Goal: Check status: Check status

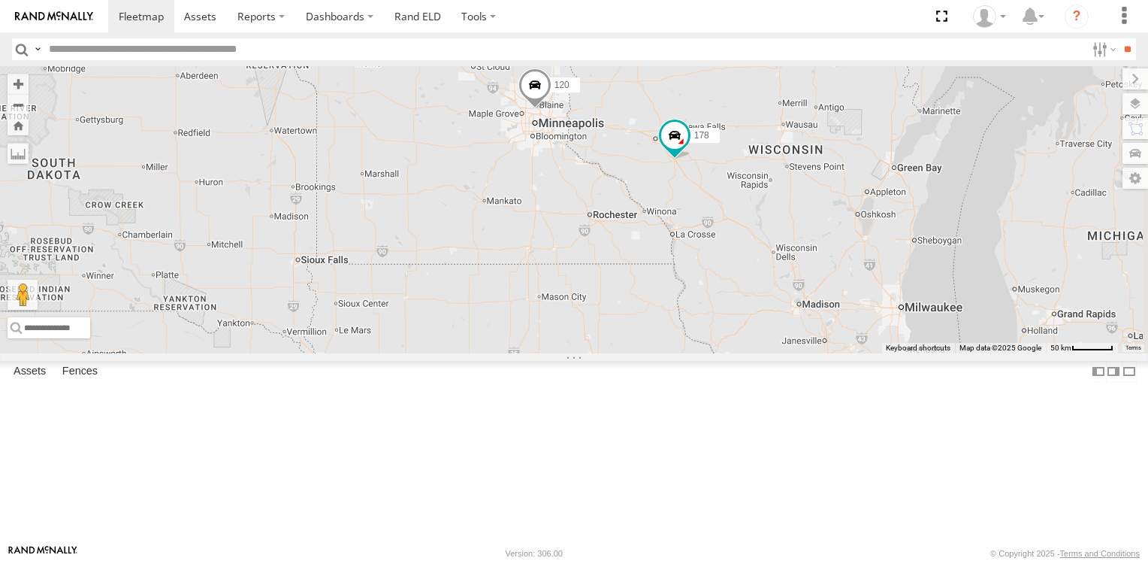
drag, startPoint x: 723, startPoint y: 154, endPoint x: 721, endPoint y: 415, distance: 260.8
click at [721, 352] on div "164 178 158 116 210 170 200 194 120 10 122 180" at bounding box center [574, 209] width 1148 height 286
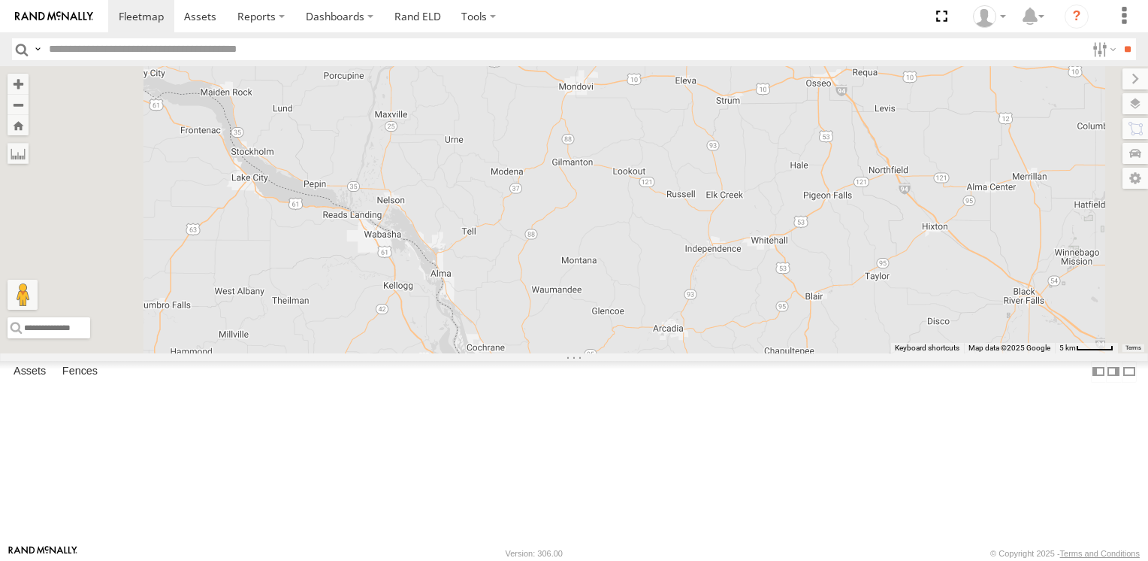
click at [835, 51] on span at bounding box center [821, 37] width 27 height 27
click at [842, 44] on label at bounding box center [826, 39] width 29 height 11
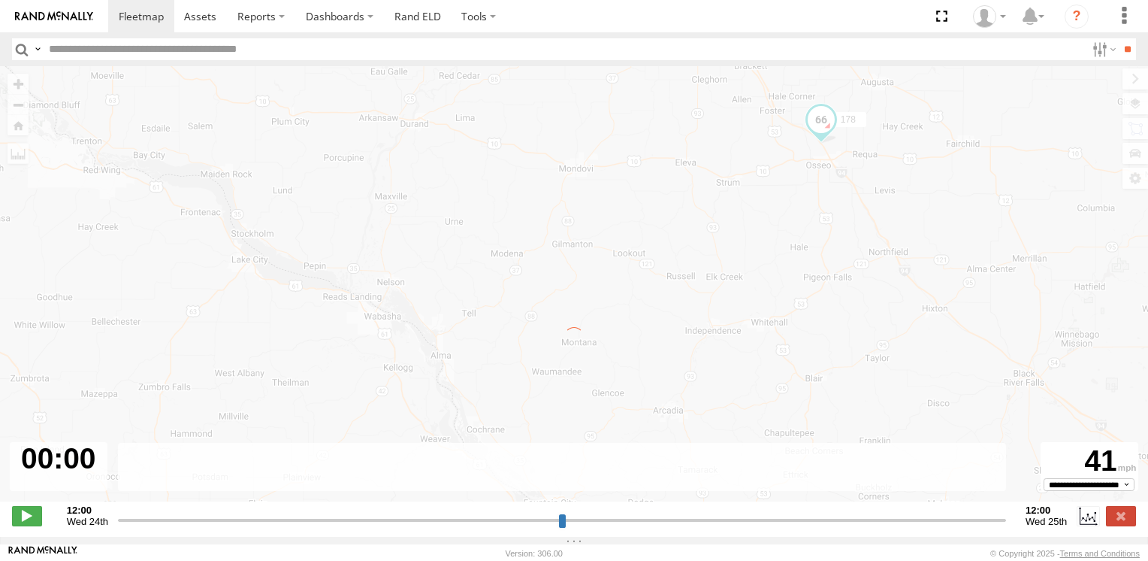
click at [265, 523] on input "range" at bounding box center [562, 520] width 888 height 14
click at [312, 525] on input "range" at bounding box center [562, 520] width 888 height 14
click at [361, 527] on input "range" at bounding box center [562, 520] width 888 height 14
click at [201, 521] on input "range" at bounding box center [562, 520] width 888 height 14
click at [800, 525] on input "range" at bounding box center [562, 520] width 888 height 14
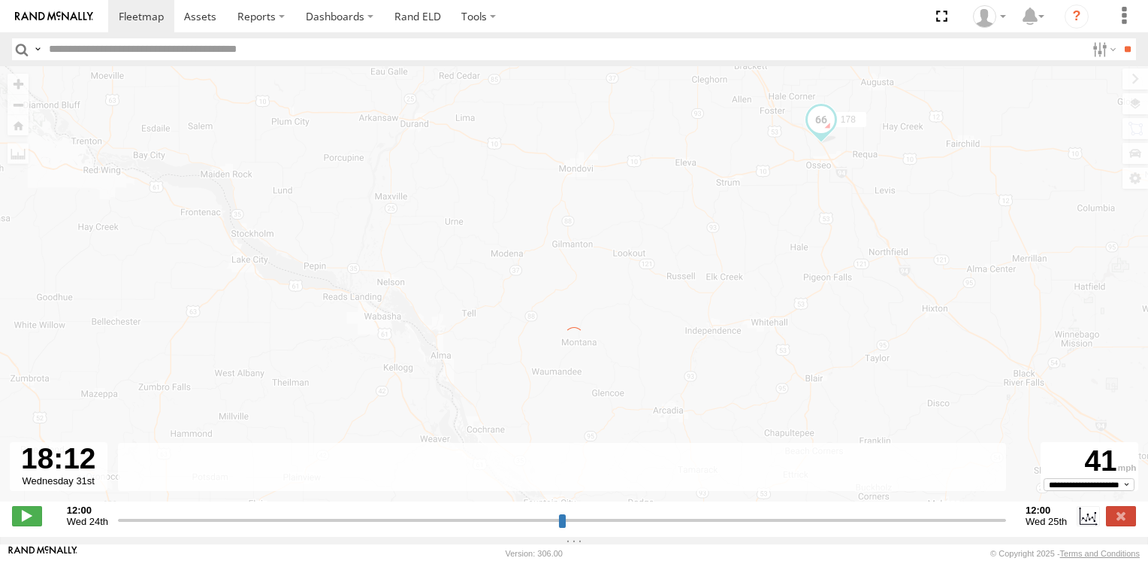
type input "**********"
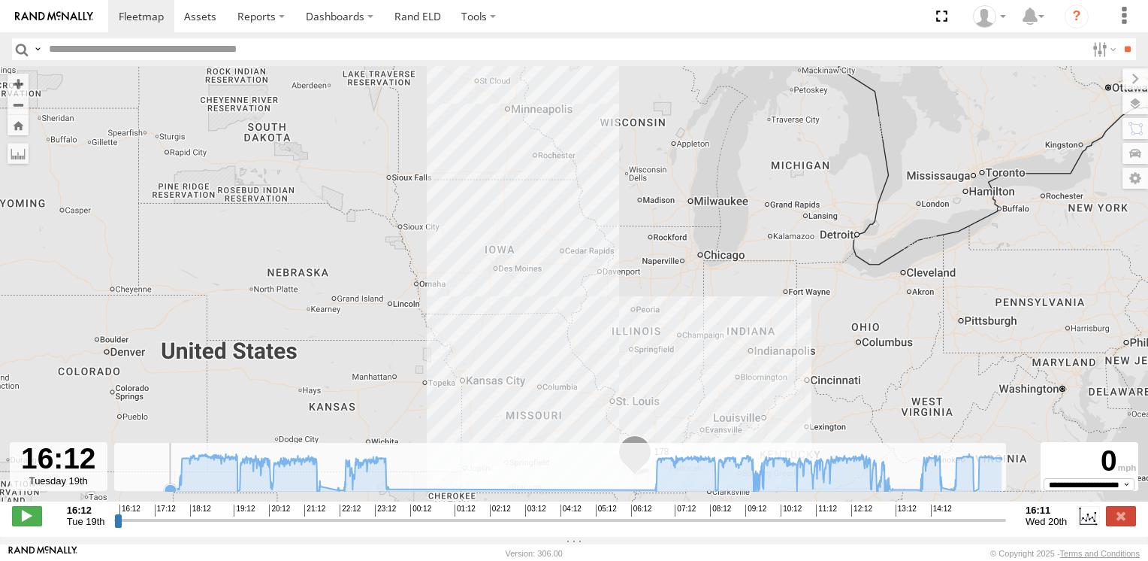
click at [169, 492] on icon at bounding box center [171, 490] width 12 height 12
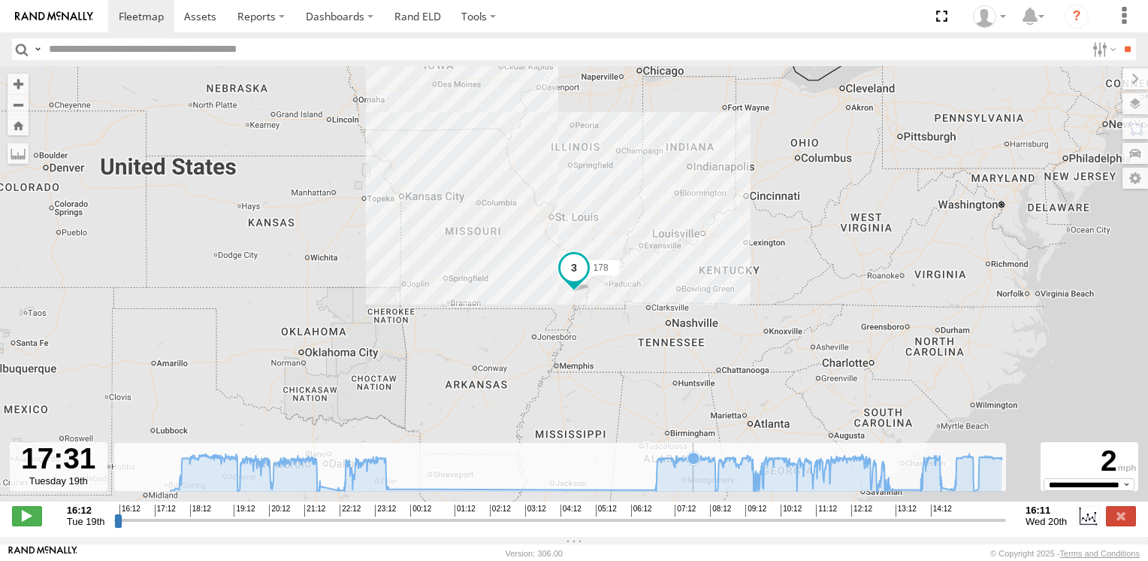
click at [692, 487] on icon at bounding box center [586, 472] width 831 height 38
click at [858, 489] on icon at bounding box center [586, 472] width 831 height 38
click at [918, 492] on icon at bounding box center [921, 489] width 12 height 12
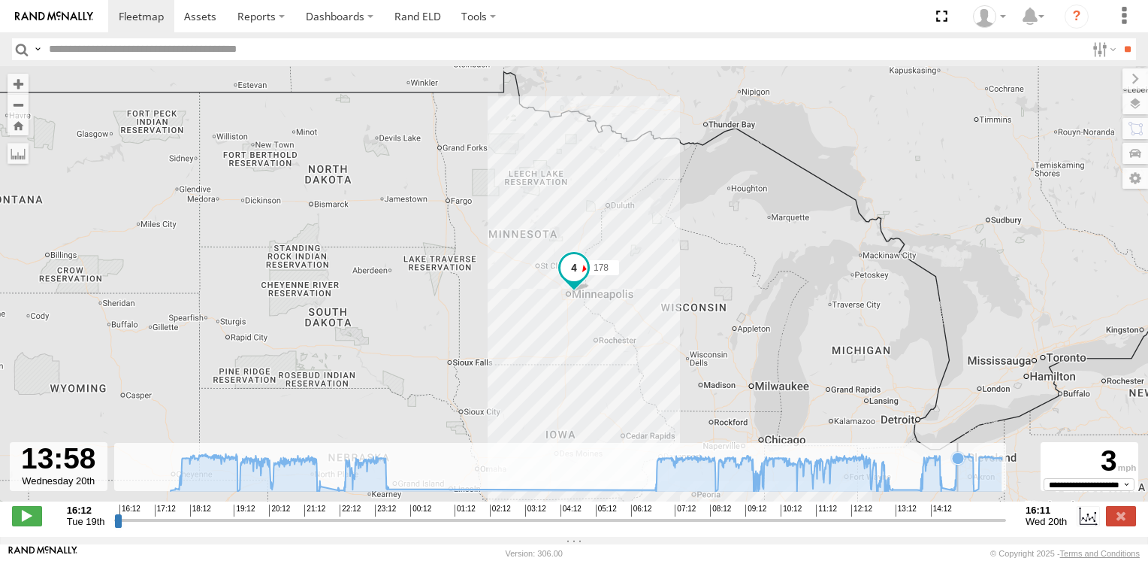
click at [956, 491] on icon at bounding box center [587, 472] width 846 height 38
click at [980, 491] on icon at bounding box center [587, 472] width 846 height 38
click at [914, 494] on icon at bounding box center [917, 489] width 12 height 12
click at [872, 491] on icon at bounding box center [587, 472] width 846 height 38
click at [816, 500] on div "178" at bounding box center [574, 291] width 1148 height 451
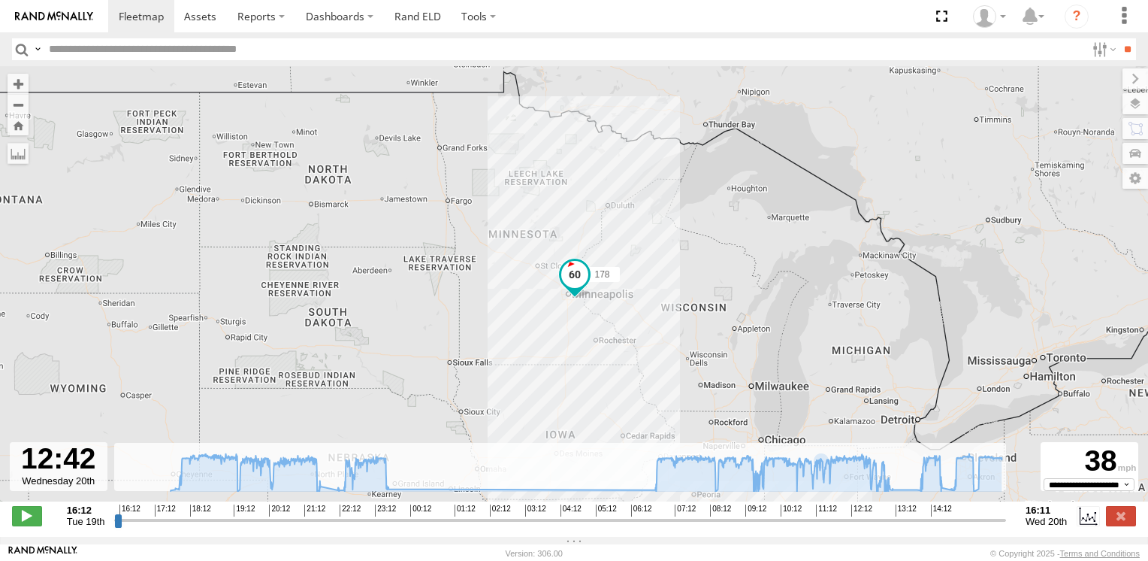
click at [785, 503] on div "178" at bounding box center [574, 291] width 1148 height 451
click at [817, 503] on div "178" at bounding box center [574, 291] width 1148 height 451
click at [817, 490] on icon at bounding box center [587, 472] width 846 height 38
click at [852, 465] on icon at bounding box center [854, 459] width 12 height 12
click at [882, 470] on icon at bounding box center [885, 464] width 12 height 12
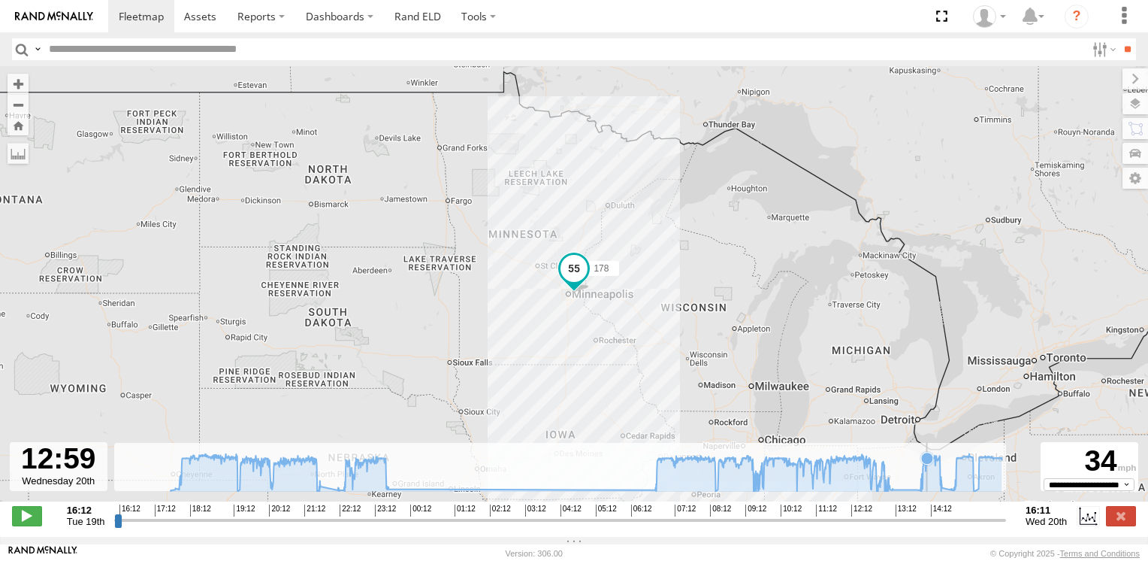
click at [925, 491] on icon at bounding box center [587, 472] width 846 height 38
click at [927, 464] on icon at bounding box center [929, 458] width 12 height 12
